Goal: Book appointment/travel/reservation

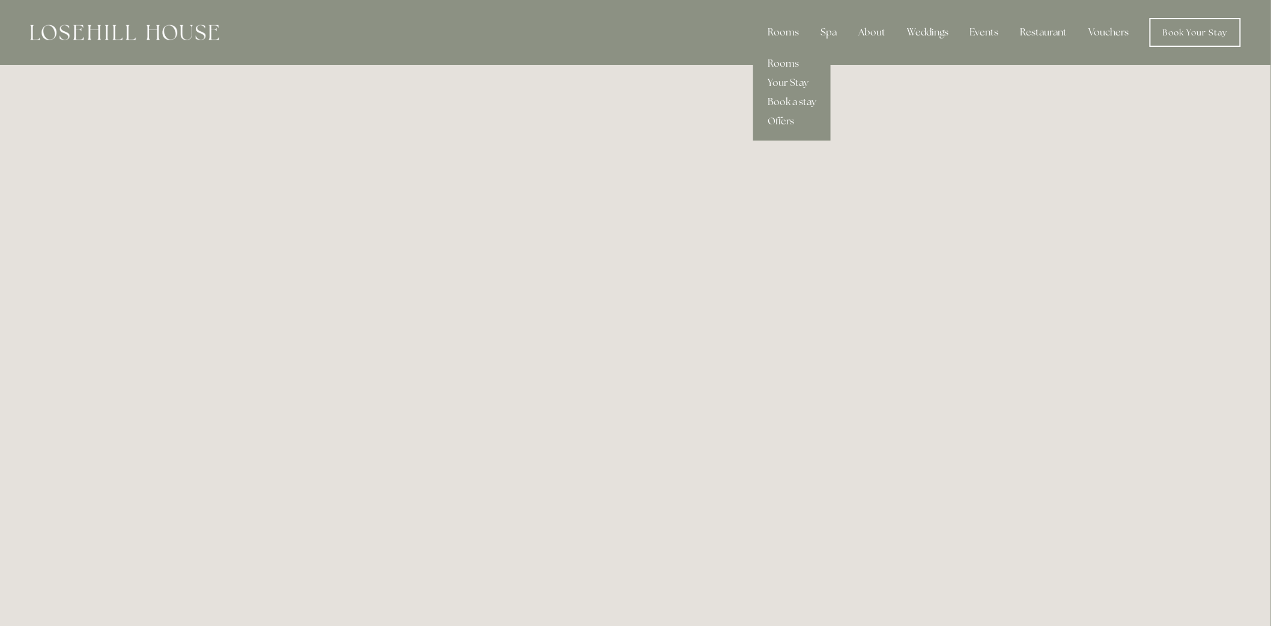
click at [792, 56] on link "Rooms" at bounding box center [791, 63] width 77 height 19
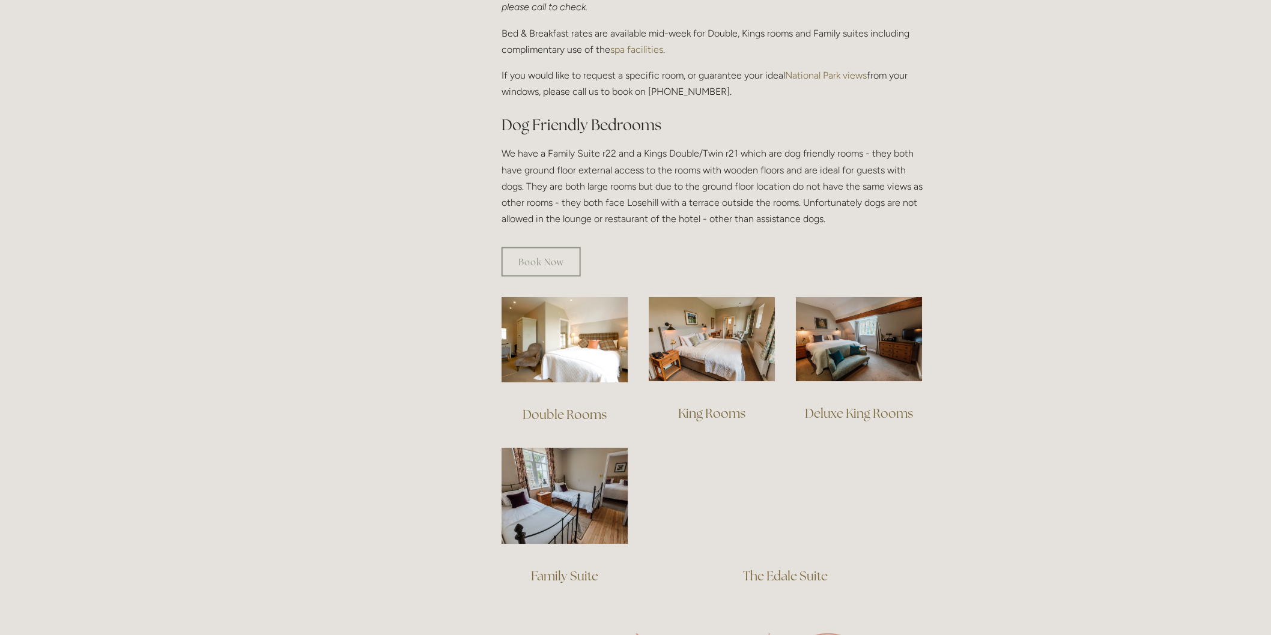
scroll to position [667, 0]
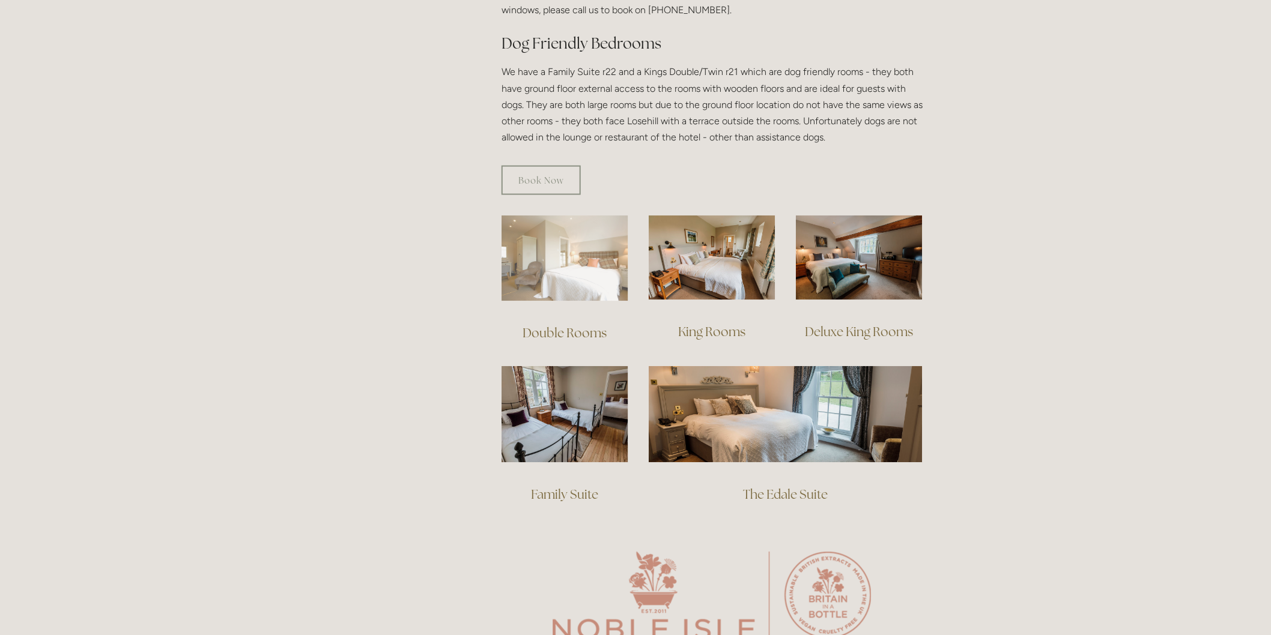
click at [563, 263] on img at bounding box center [564, 259] width 127 height 86
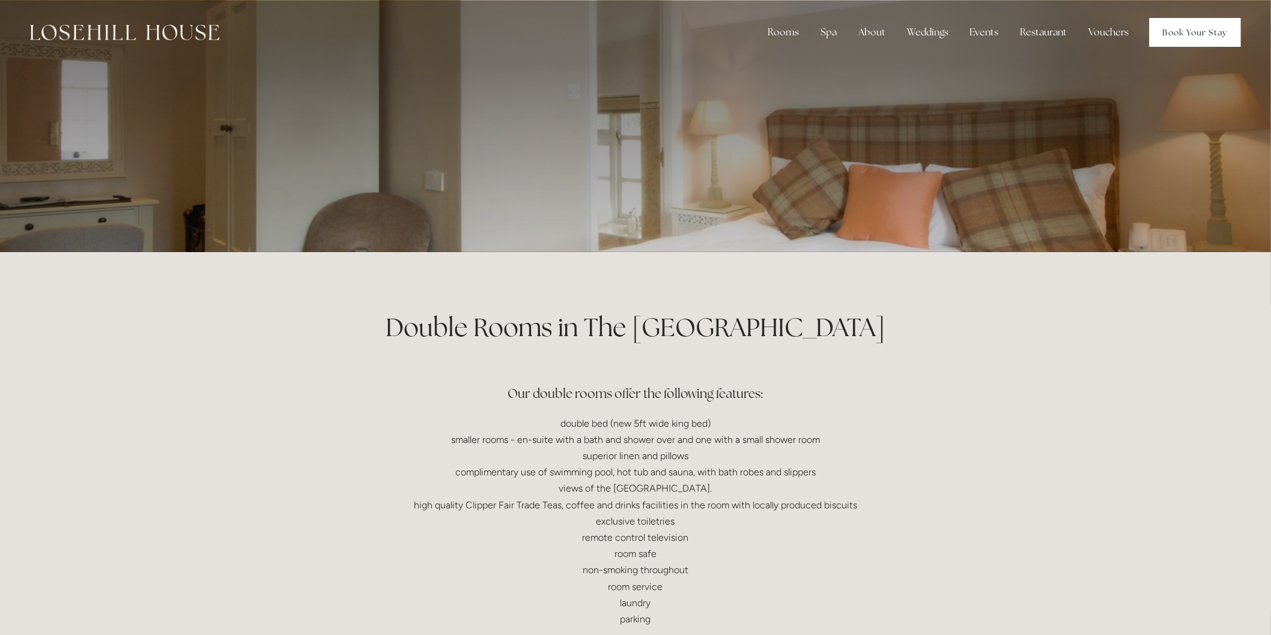
click at [1188, 23] on link "Book Your Stay" at bounding box center [1194, 32] width 91 height 29
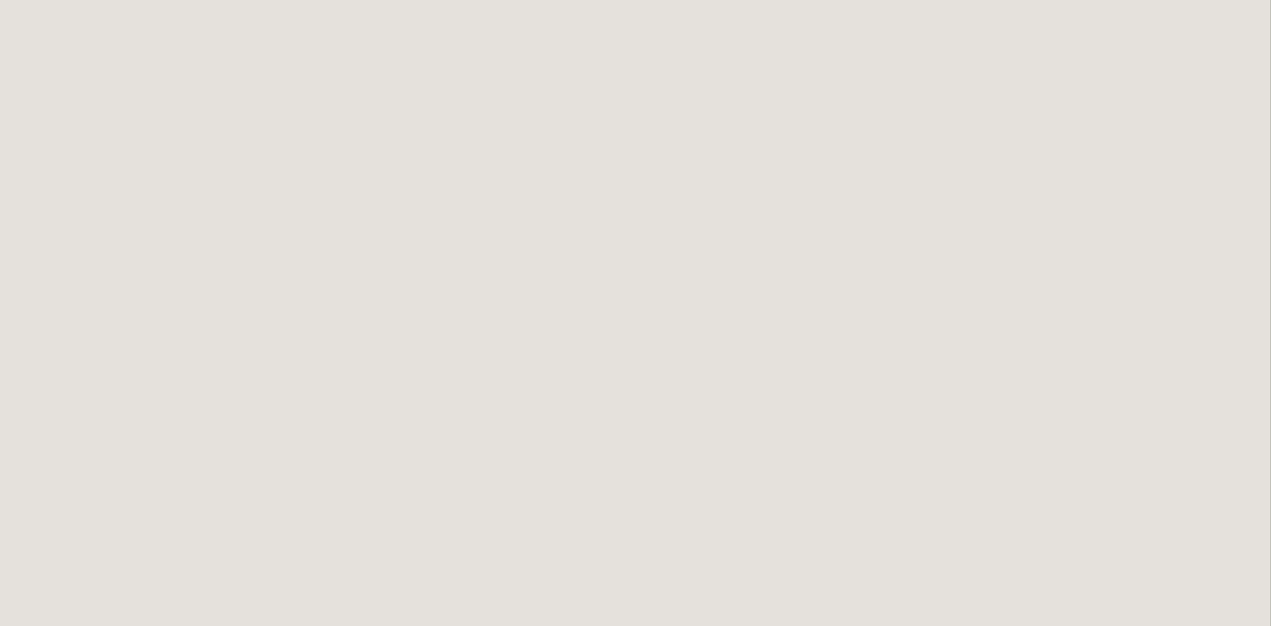
scroll to position [1334, 0]
